Goal: Task Accomplishment & Management: Complete application form

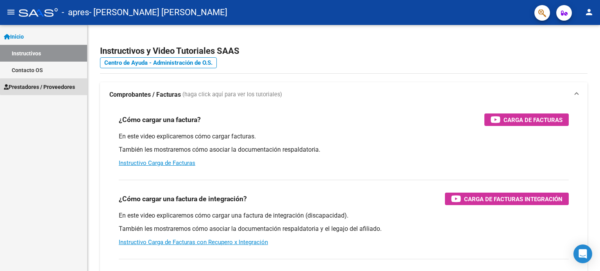
click at [69, 86] on span "Prestadores / Proveedores" at bounding box center [39, 87] width 71 height 9
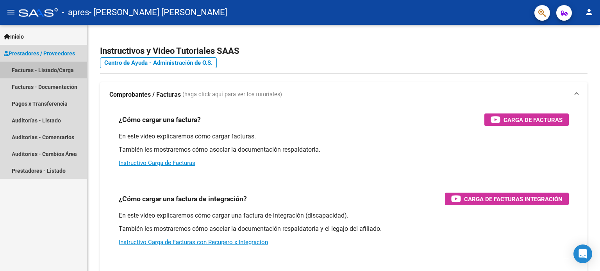
click at [45, 69] on link "Facturas - Listado/Carga" at bounding box center [43, 70] width 87 height 17
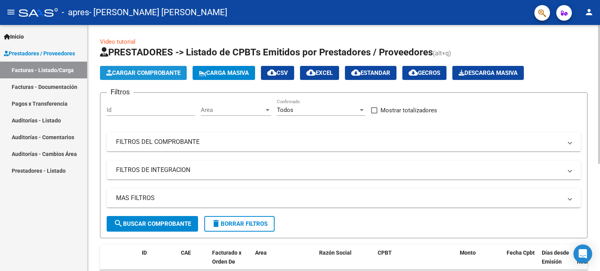
click at [142, 73] on span "Cargar Comprobante" at bounding box center [143, 72] width 74 height 7
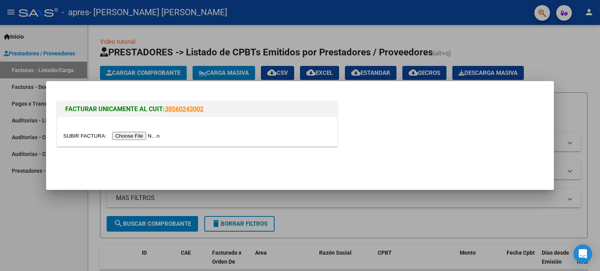
click at [139, 137] on input "file" at bounding box center [112, 136] width 99 height 8
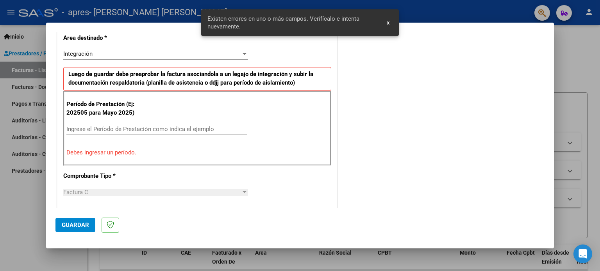
scroll to position [183, 0]
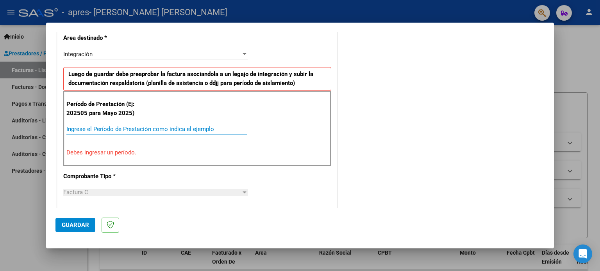
click at [68, 126] on input "Ingrese el Período de Prestación como indica el ejemplo" at bounding box center [156, 129] width 180 height 7
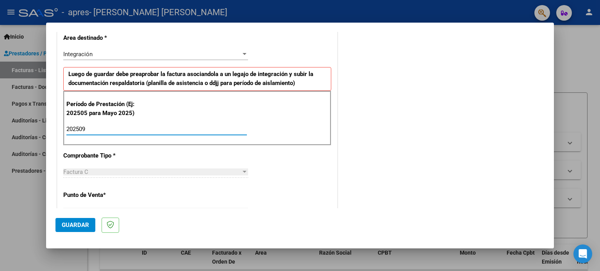
type input "202509"
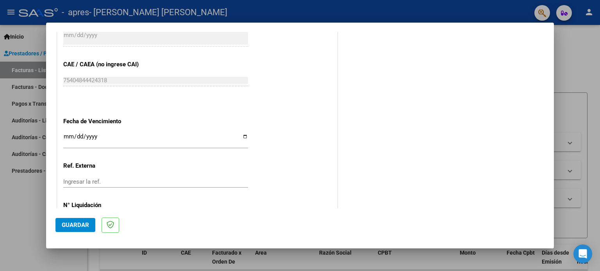
scroll to position [484, 0]
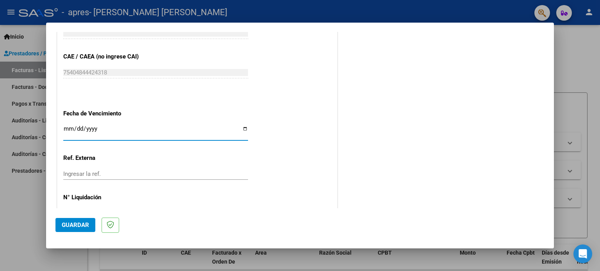
click at [242, 128] on input "Ingresar la fecha" at bounding box center [155, 132] width 185 height 12
type input "[DATE]"
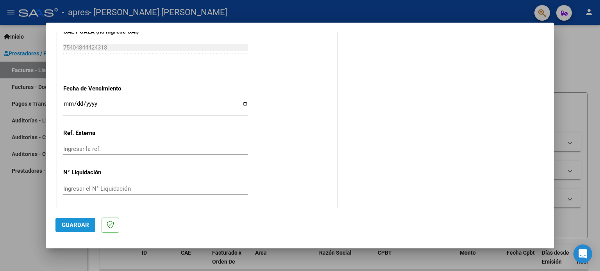
click at [80, 223] on span "Guardar" at bounding box center [75, 225] width 27 height 7
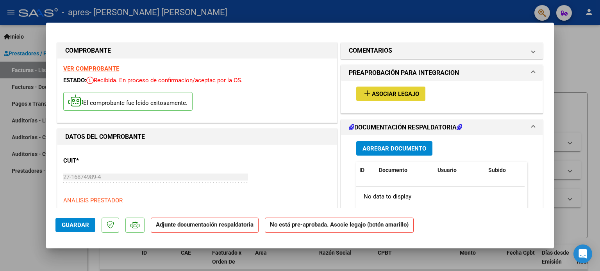
click at [385, 93] on span "Asociar Legajo" at bounding box center [395, 94] width 47 height 7
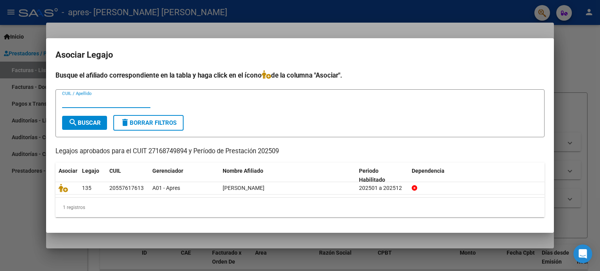
click at [62, 102] on input "CUIL / Apellido" at bounding box center [106, 101] width 88 height 7
type input "[PERSON_NAME]"
click at [84, 123] on span "search Buscar" at bounding box center [84, 122] width 32 height 7
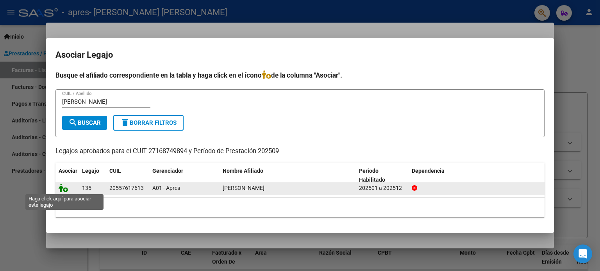
click at [59, 190] on icon at bounding box center [63, 188] width 9 height 9
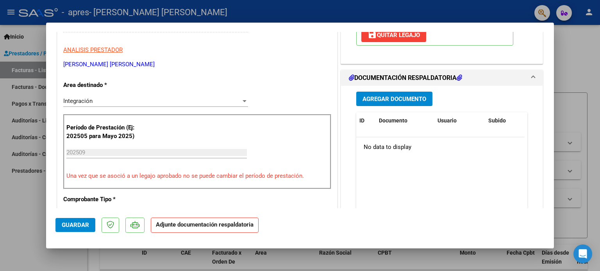
scroll to position [139, 0]
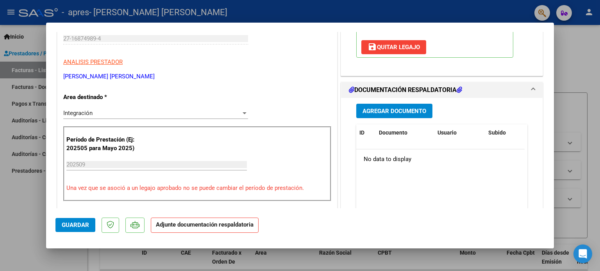
click at [400, 112] on span "Agregar Documento" at bounding box center [394, 111] width 64 height 7
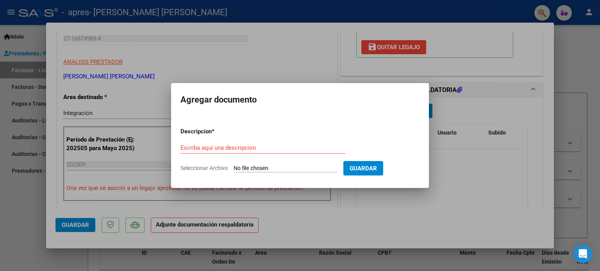
click at [237, 165] on input "Seleccionar Archivo" at bounding box center [284, 168] width 103 height 7
click at [182, 149] on input "Escriba aquí una descripcion" at bounding box center [262, 147] width 165 height 7
type input "Planilla de asistencia"
click at [244, 166] on input "Seleccionar Archivo" at bounding box center [284, 168] width 103 height 7
type input "C:\fakepath\Asistencia [PERSON_NAME].jpeg"
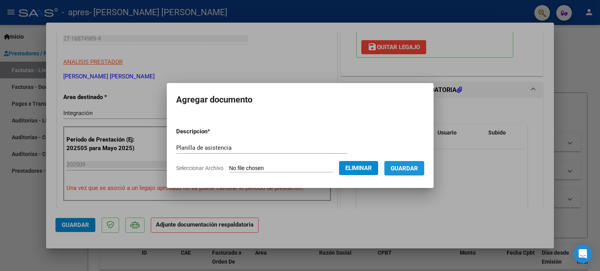
click at [406, 167] on span "Guardar" at bounding box center [403, 168] width 27 height 7
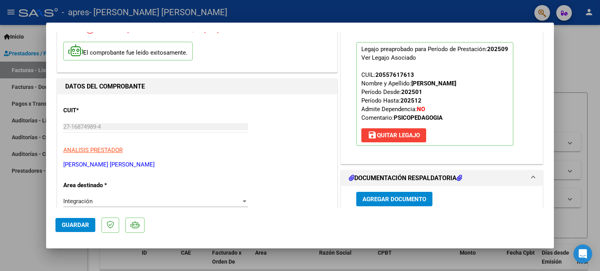
scroll to position [0, 0]
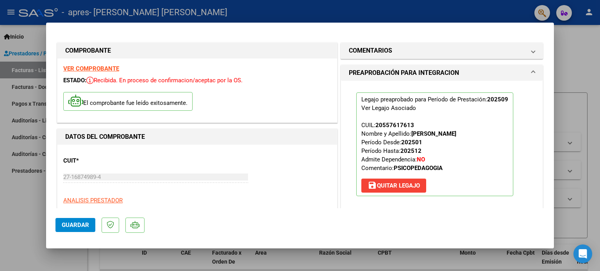
click at [75, 225] on span "Guardar" at bounding box center [75, 225] width 27 height 7
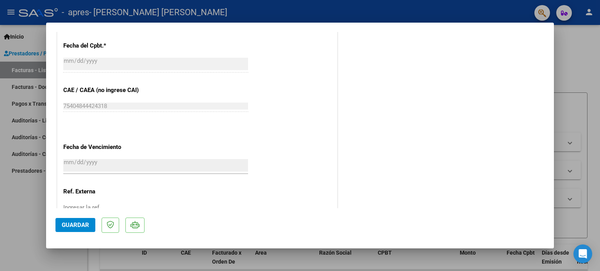
scroll to position [522, 0]
